Goal: Information Seeking & Learning: Learn about a topic

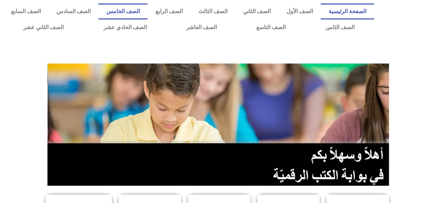
click at [143, 14] on link "الصف الخامس" at bounding box center [122, 11] width 49 height 16
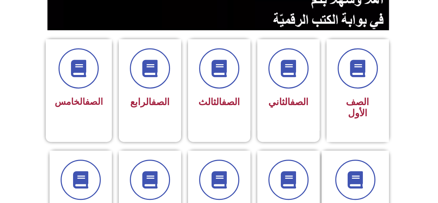
scroll to position [157, 0]
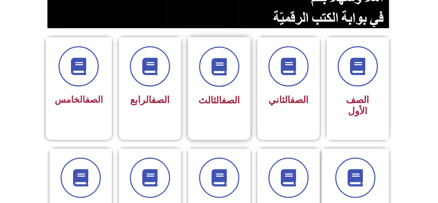
click at [222, 95] on link "الصف" at bounding box center [231, 100] width 18 height 11
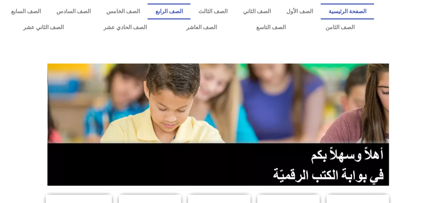
click at [190, 4] on link "الصف الرابع" at bounding box center [169, 11] width 43 height 16
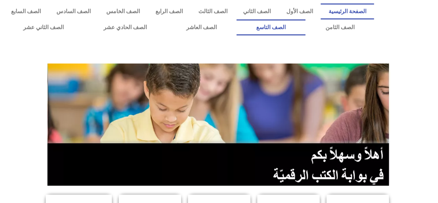
click at [303, 35] on link "الصف التاسع" at bounding box center [271, 27] width 69 height 16
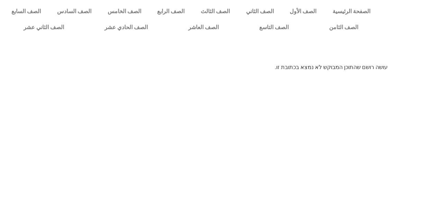
click at [359, 61] on div at bounding box center [221, 51] width 443 height 24
click at [385, 70] on p "עושה רושם שהתוכן המבוקש לא נמצא בכתובת זו." at bounding box center [221, 67] width 332 height 8
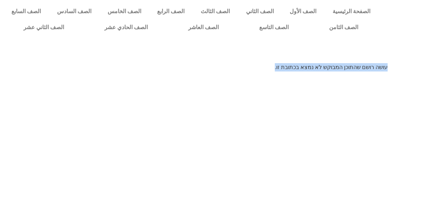
click at [385, 70] on p "עושה רושם שהתוכן המבוקש לא נמצא בכתובת זו." at bounding box center [221, 67] width 332 height 8
click at [112, 76] on html "الصفحة الرئيسية الصف الأول الصف الثاني الصف الثالث الصف الرابع الصف الخامس الصف…" at bounding box center [221, 38] width 443 height 76
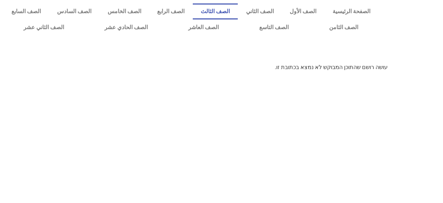
click at [238, 12] on link "الصف الثالث" at bounding box center [215, 11] width 45 height 16
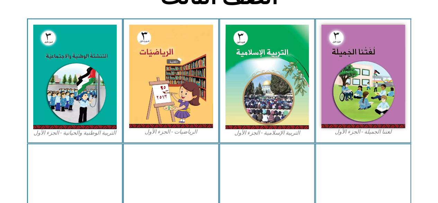
scroll to position [196, 0]
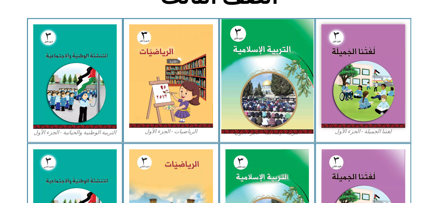
click at [284, 89] on img at bounding box center [267, 76] width 92 height 115
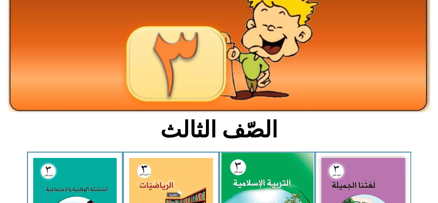
scroll to position [63, 0]
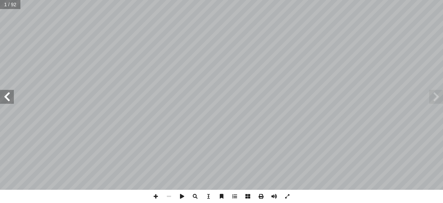
click at [1, 96] on span at bounding box center [7, 97] width 14 height 14
click at [2, 92] on span at bounding box center [7, 97] width 14 height 14
click at [4, 95] on span at bounding box center [7, 97] width 14 height 14
click at [4, 94] on span at bounding box center [7, 97] width 14 height 14
click at [4, 96] on span at bounding box center [7, 97] width 14 height 14
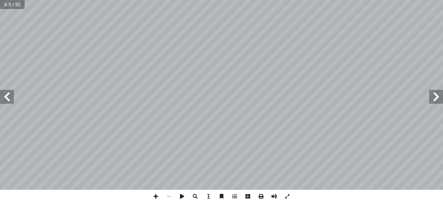
click at [6, 96] on span at bounding box center [7, 97] width 14 height 14
click at [8, 97] on span at bounding box center [7, 97] width 14 height 14
click at [10, 97] on span at bounding box center [7, 97] width 14 height 14
click at [10, 96] on span at bounding box center [7, 97] width 14 height 14
click at [5, 101] on span at bounding box center [7, 97] width 14 height 14
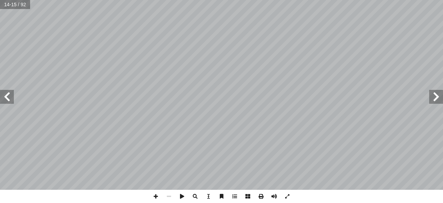
click at [439, 101] on span at bounding box center [436, 97] width 14 height 14
click at [438, 94] on span at bounding box center [436, 97] width 14 height 14
click at [7, 95] on span at bounding box center [7, 97] width 14 height 14
click at [435, 96] on span at bounding box center [436, 97] width 14 height 14
click at [434, 99] on span at bounding box center [436, 97] width 14 height 14
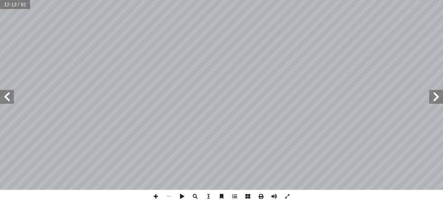
click at [430, 99] on span at bounding box center [436, 97] width 14 height 14
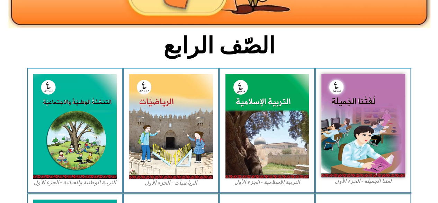
scroll to position [172, 0]
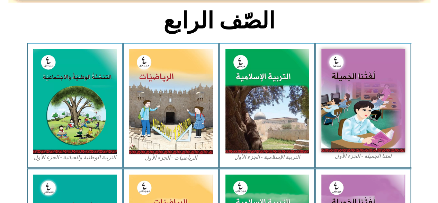
click at [276, 87] on img at bounding box center [267, 101] width 84 height 104
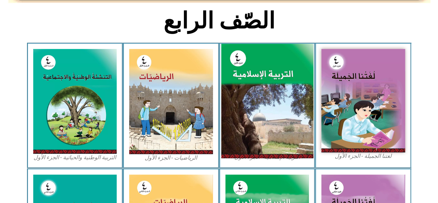
click at [239, 126] on img at bounding box center [267, 101] width 92 height 115
click at [238, 121] on img at bounding box center [267, 101] width 92 height 115
click at [240, 115] on img at bounding box center [267, 101] width 92 height 115
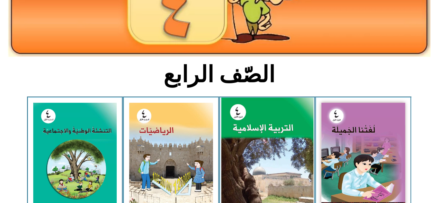
scroll to position [118, 0]
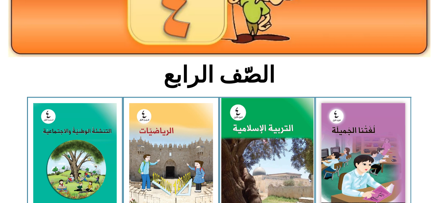
click at [281, 148] on img at bounding box center [267, 155] width 92 height 115
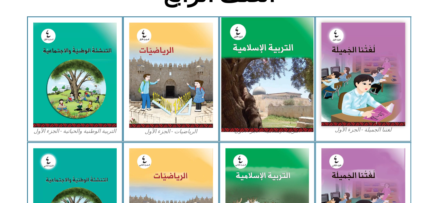
scroll to position [198, 0]
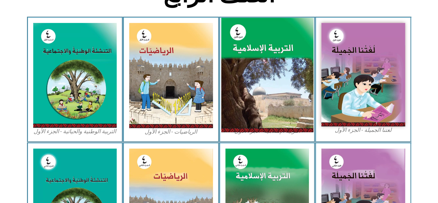
click at [369, 105] on img at bounding box center [363, 74] width 84 height 103
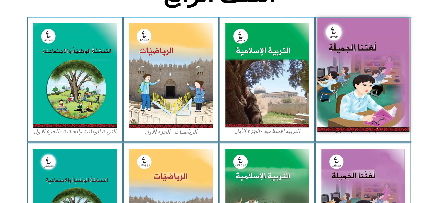
click at [365, 102] on img at bounding box center [363, 74] width 92 height 113
click at [377, 86] on img at bounding box center [363, 74] width 92 height 113
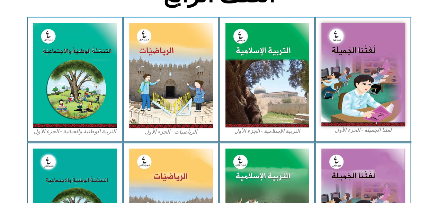
click at [11, 17] on icon at bounding box center [219, 37] width 438 height 43
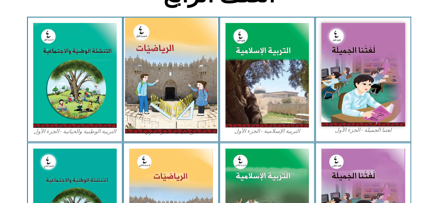
click at [162, 66] on img at bounding box center [171, 75] width 92 height 115
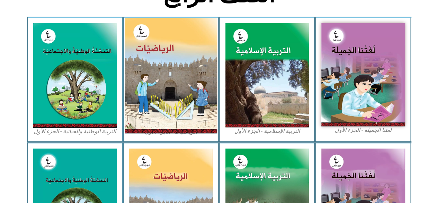
click at [162, 66] on img at bounding box center [171, 75] width 92 height 115
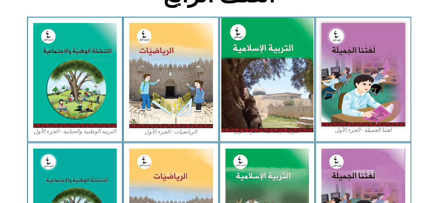
click at [244, 42] on img at bounding box center [267, 75] width 92 height 115
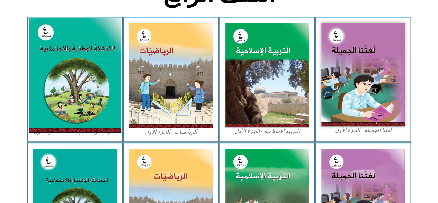
click at [76, 61] on img at bounding box center [75, 75] width 92 height 115
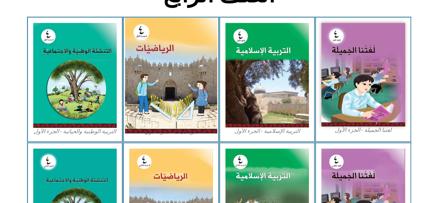
drag, startPoint x: 76, startPoint y: 61, endPoint x: 168, endPoint y: 61, distance: 92.1
click at [168, 61] on div "لغتنا الجميلة - الجزء الأول​ التربية الإسلامية - الجزء الأول الرياضيات - الجزء …" at bounding box center [219, 79] width 384 height 125
click at [168, 61] on img at bounding box center [171, 75] width 92 height 115
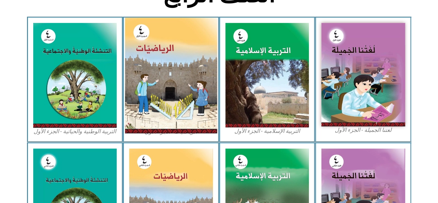
click at [168, 61] on img at bounding box center [171, 75] width 92 height 115
click at [168, 64] on img at bounding box center [171, 75] width 92 height 115
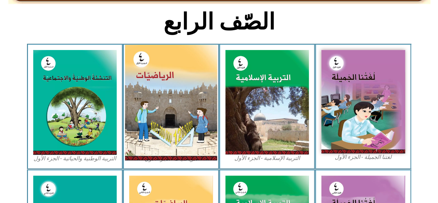
scroll to position [145, 0]
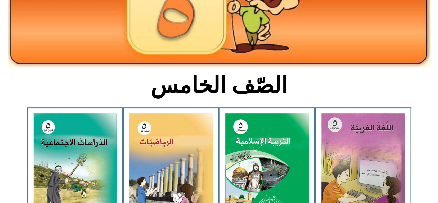
scroll to position [116, 0]
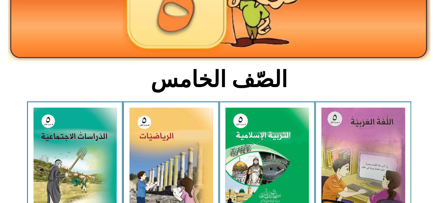
click at [287, 149] on img at bounding box center [267, 159] width 84 height 104
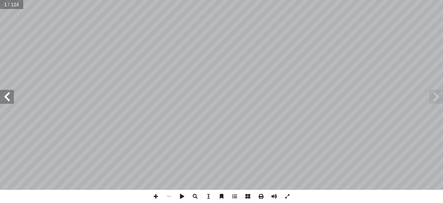
click at [13, 94] on span at bounding box center [7, 97] width 14 height 14
click at [435, 102] on span at bounding box center [436, 97] width 14 height 14
click at [7, 101] on span at bounding box center [7, 97] width 14 height 14
click at [13, 101] on span at bounding box center [7, 97] width 14 height 14
click at [8, 101] on span at bounding box center [7, 97] width 14 height 14
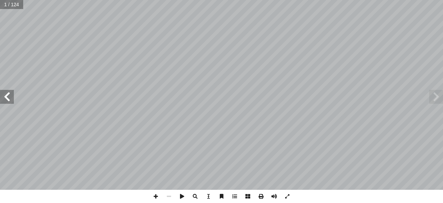
click at [12, 103] on span at bounding box center [7, 97] width 14 height 14
click at [8, 99] on span at bounding box center [7, 97] width 14 height 14
click at [432, 98] on span at bounding box center [436, 97] width 14 height 14
click at [436, 97] on span at bounding box center [436, 97] width 14 height 14
click at [438, 95] on span at bounding box center [436, 97] width 14 height 14
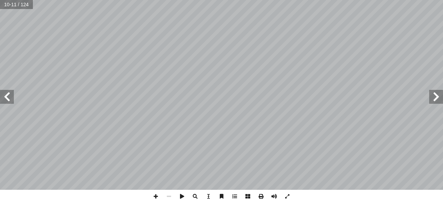
click at [438, 96] on span at bounding box center [436, 97] width 14 height 14
click at [432, 100] on span at bounding box center [436, 97] width 14 height 14
click at [432, 98] on span at bounding box center [436, 97] width 14 height 14
click at [429, 99] on span at bounding box center [436, 97] width 14 height 14
